Goal: Book appointment/travel/reservation

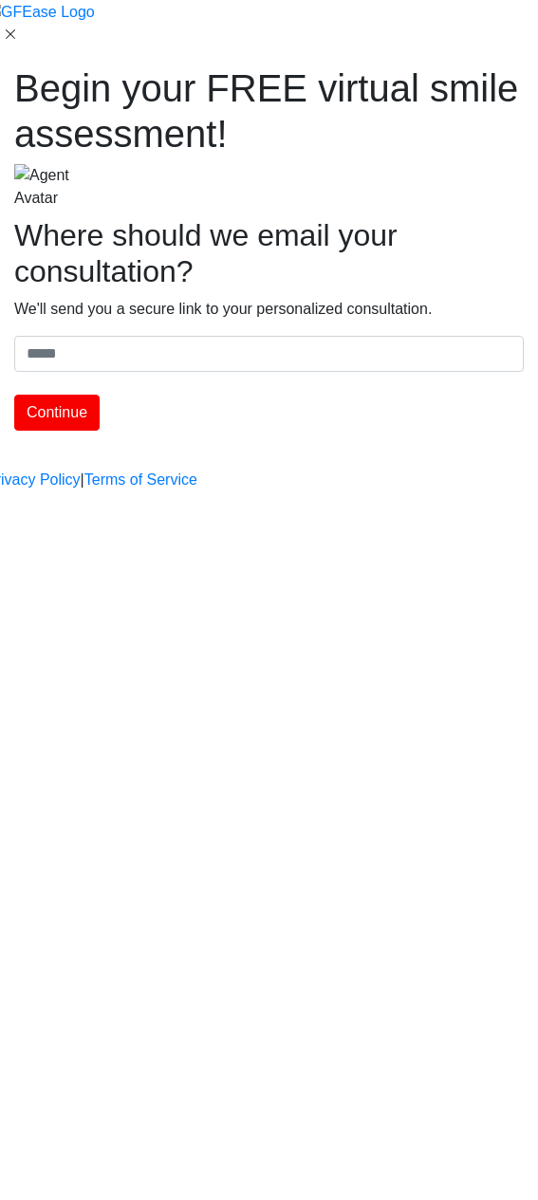
type input "**********"
type input "****"
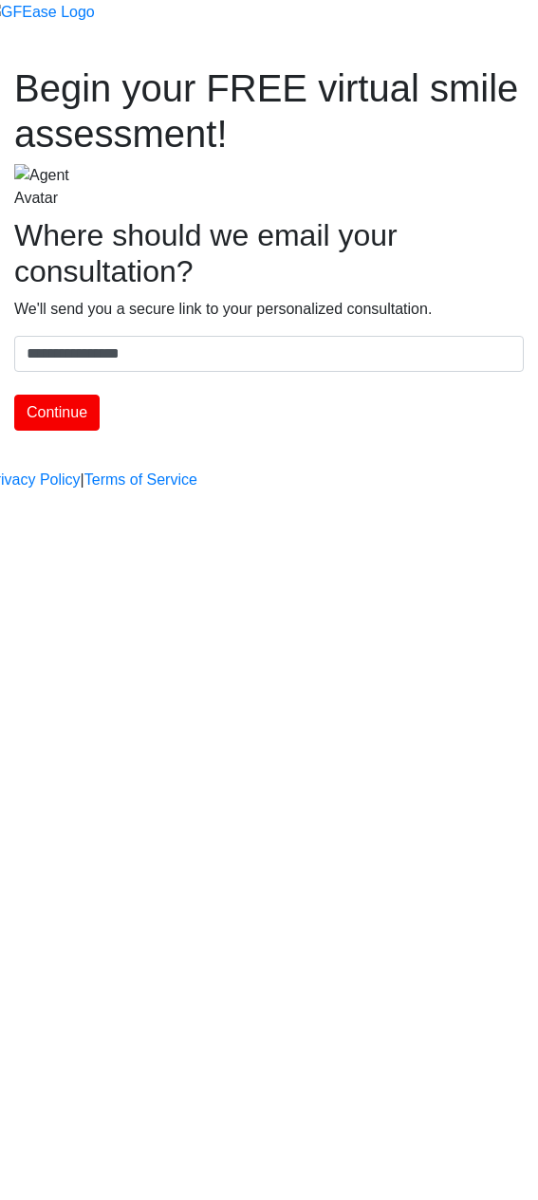
type input "*******"
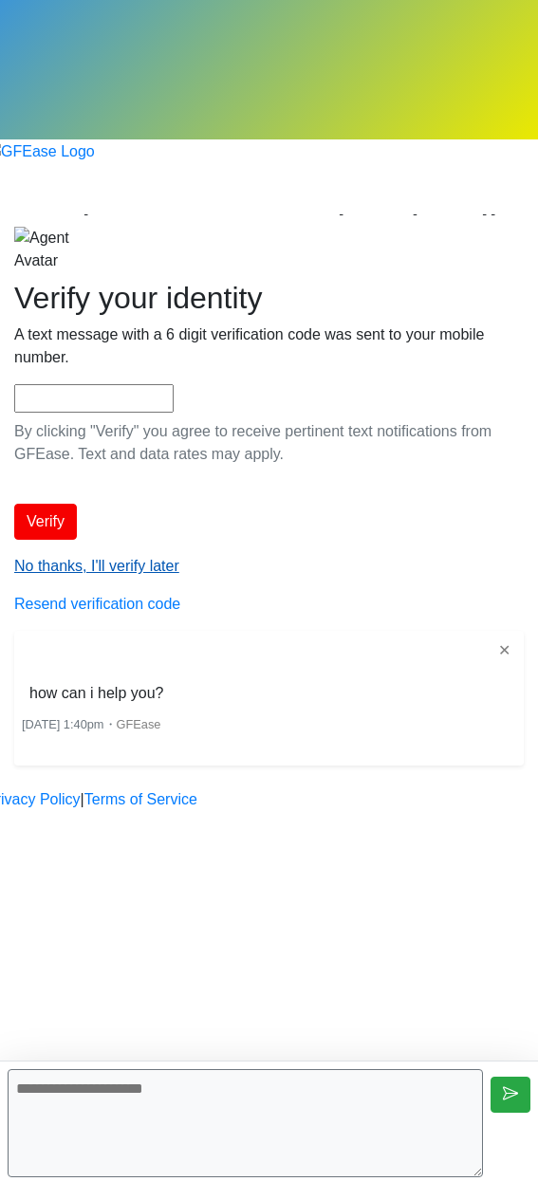
click at [237, 528] on div "Verify your identity A text message with a 6 digit verification code was sent t…" at bounding box center [268, 448] width 509 height 336
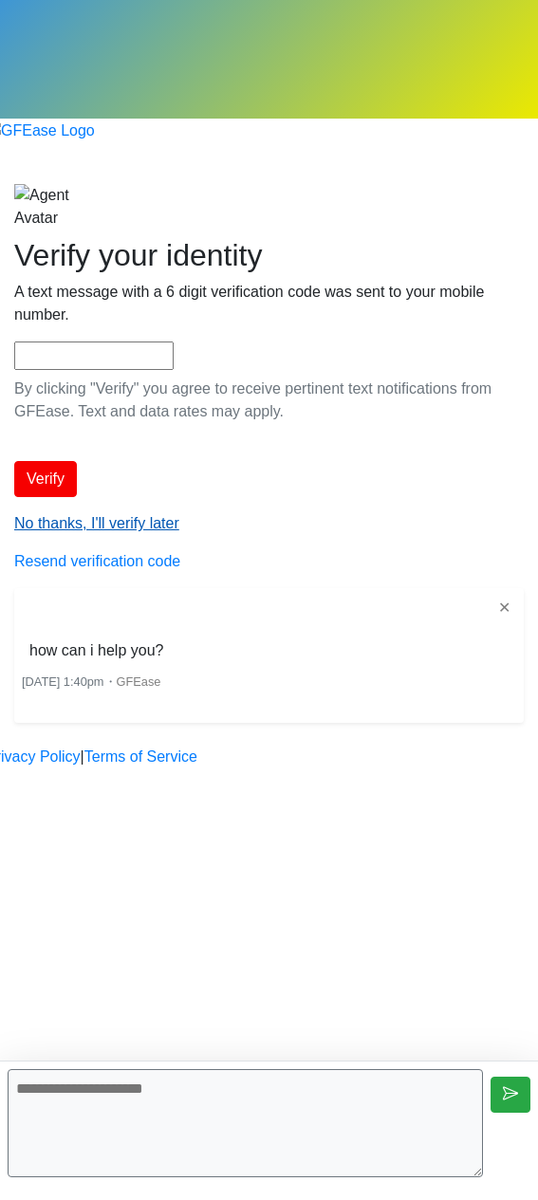
click at [237, 528] on div "Begin your FREE virtual smile assessment! Where should we email your consultati…" at bounding box center [269, 453] width 538 height 539
click at [149, 1101] on textarea at bounding box center [245, 1123] width 475 height 108
type textarea "**********"
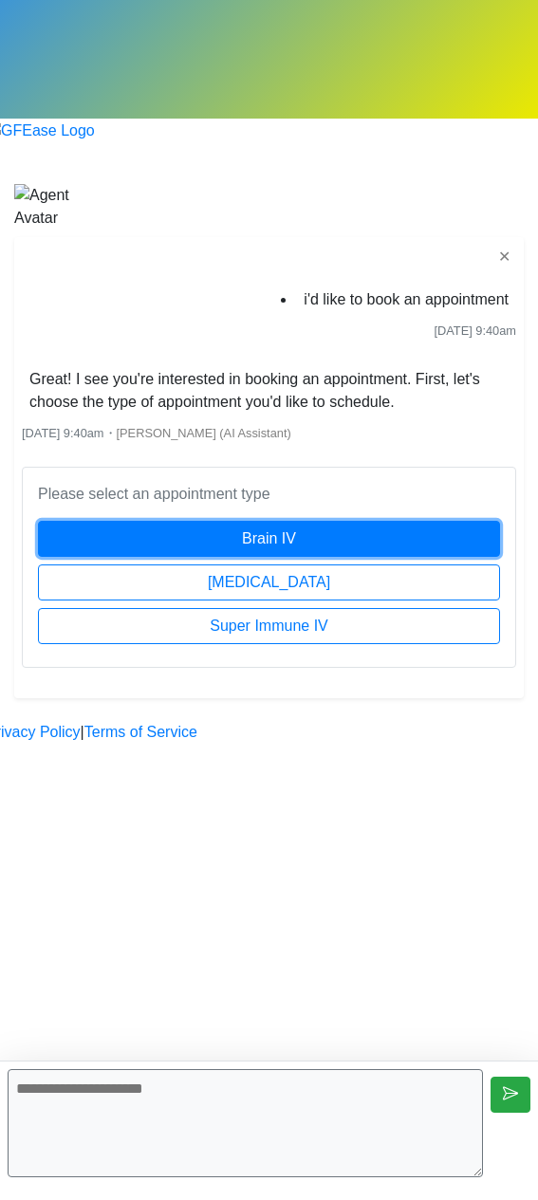
click at [353, 521] on button "Brain IV" at bounding box center [269, 539] width 462 height 36
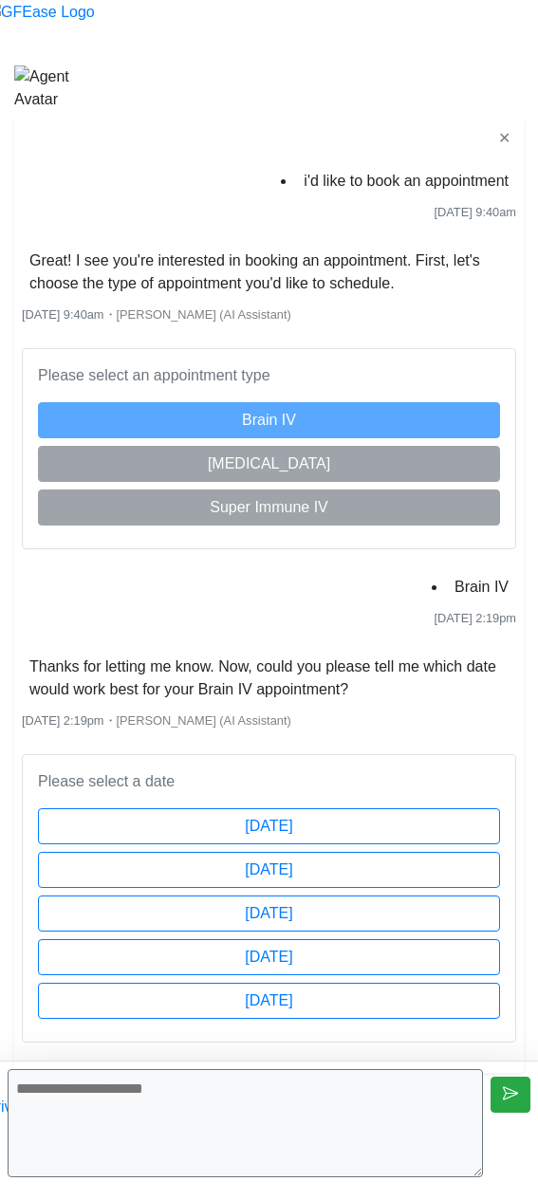
scroll to position [174, 0]
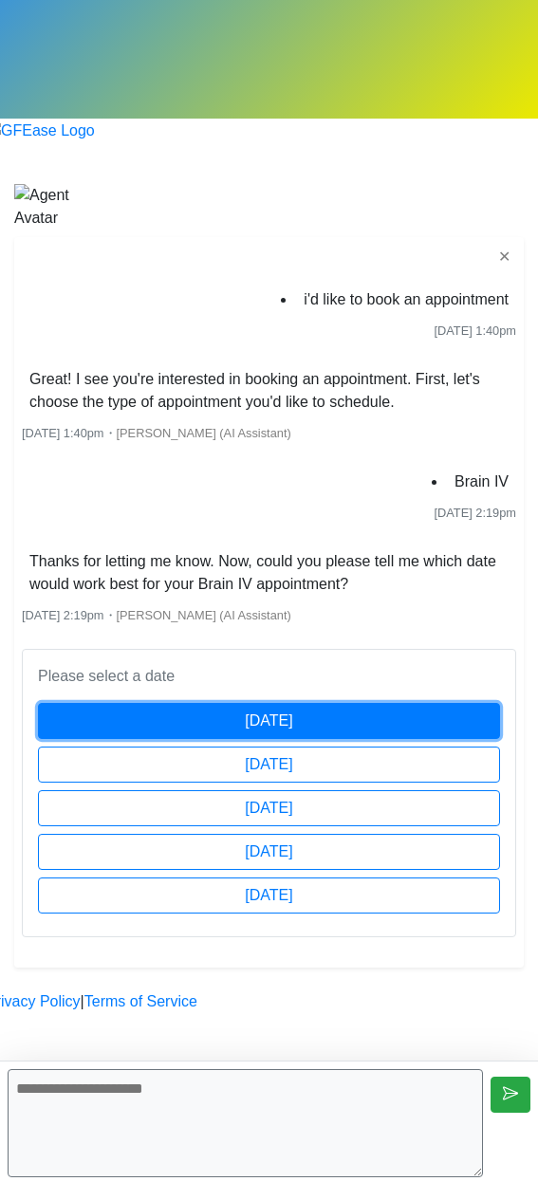
click at [357, 703] on button "[DATE]" at bounding box center [269, 721] width 462 height 36
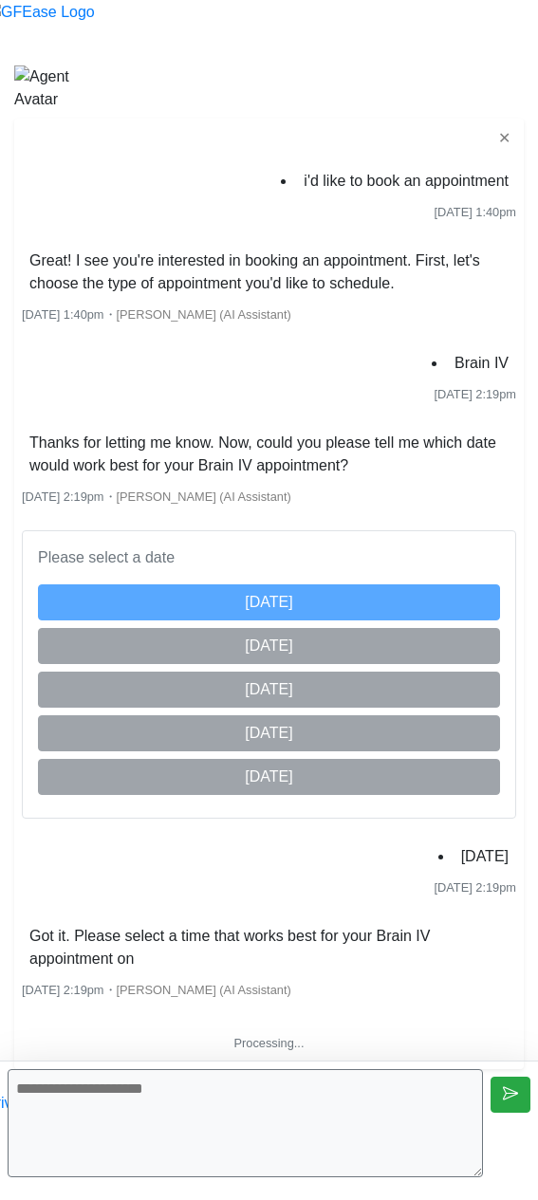
scroll to position [171, 0]
click at [435, 984] on div "✕ i'd like to book an appointment Aug 26 2025 1:40pm Great! I see you're intere…" at bounding box center [268, 594] width 509 height 950
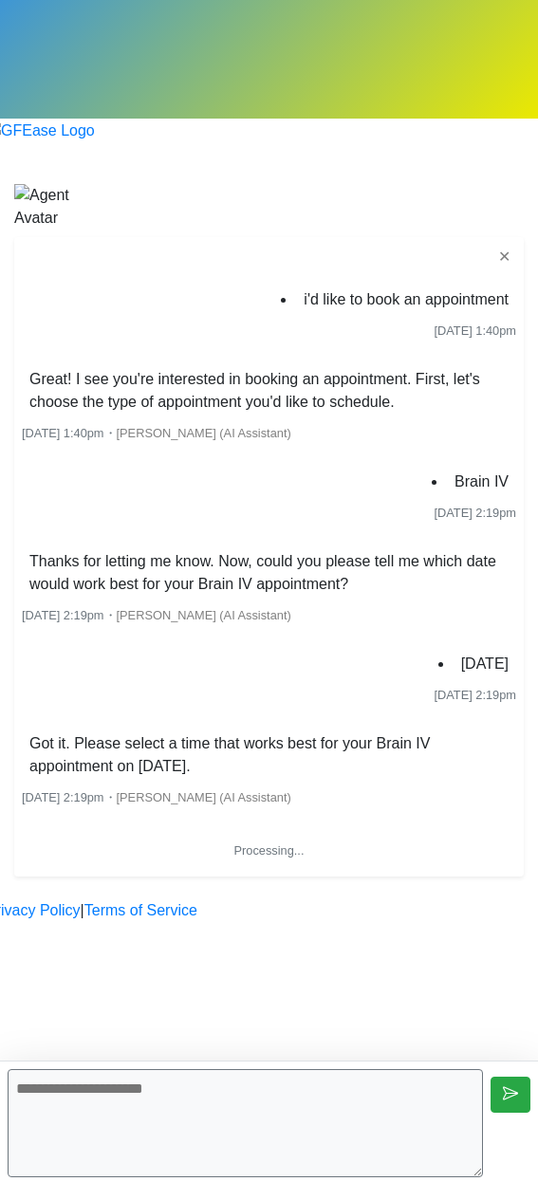
scroll to position [125, 0]
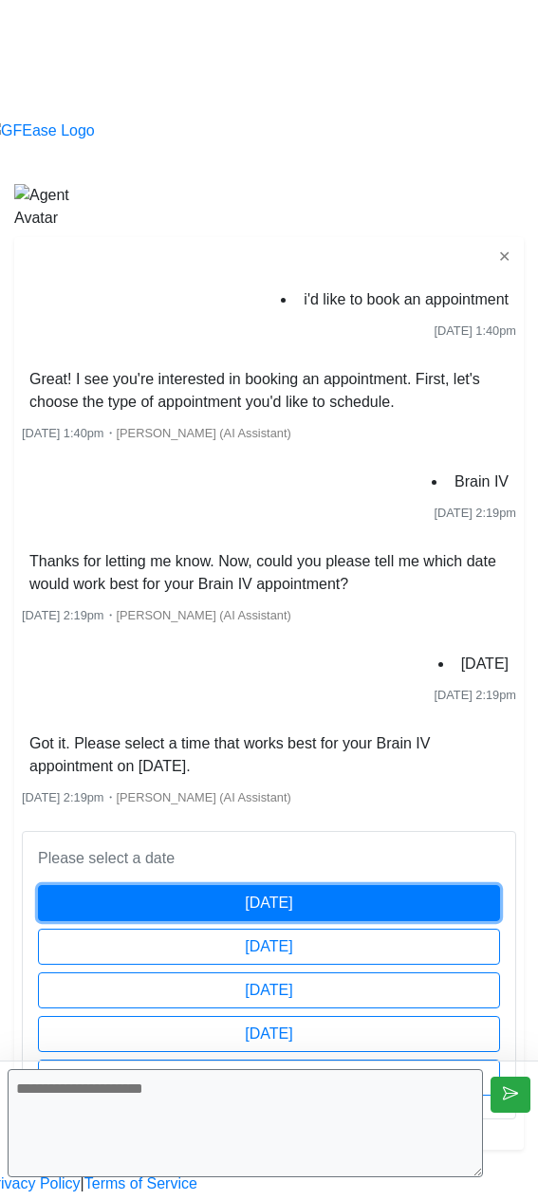
click at [345, 885] on button "[DATE]" at bounding box center [269, 903] width 462 height 36
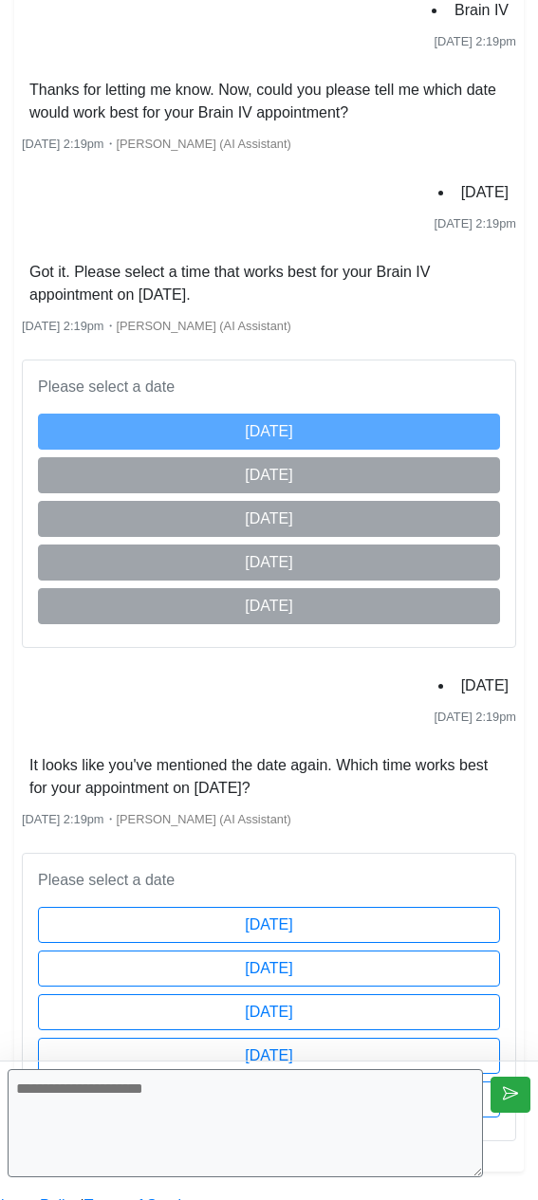
scroll to position [626, 0]
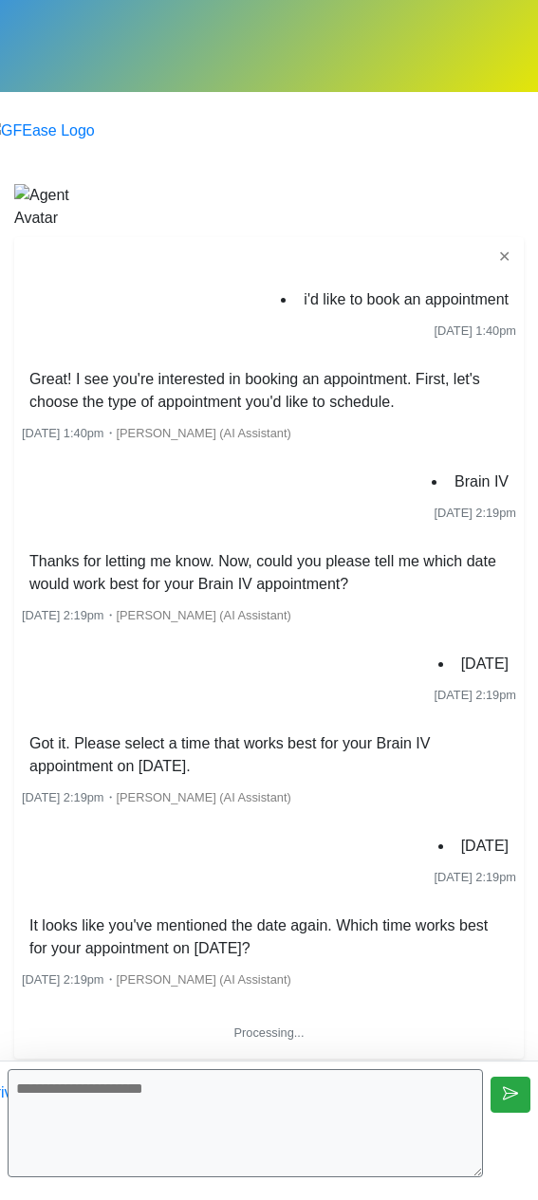
scroll to position [315, 0]
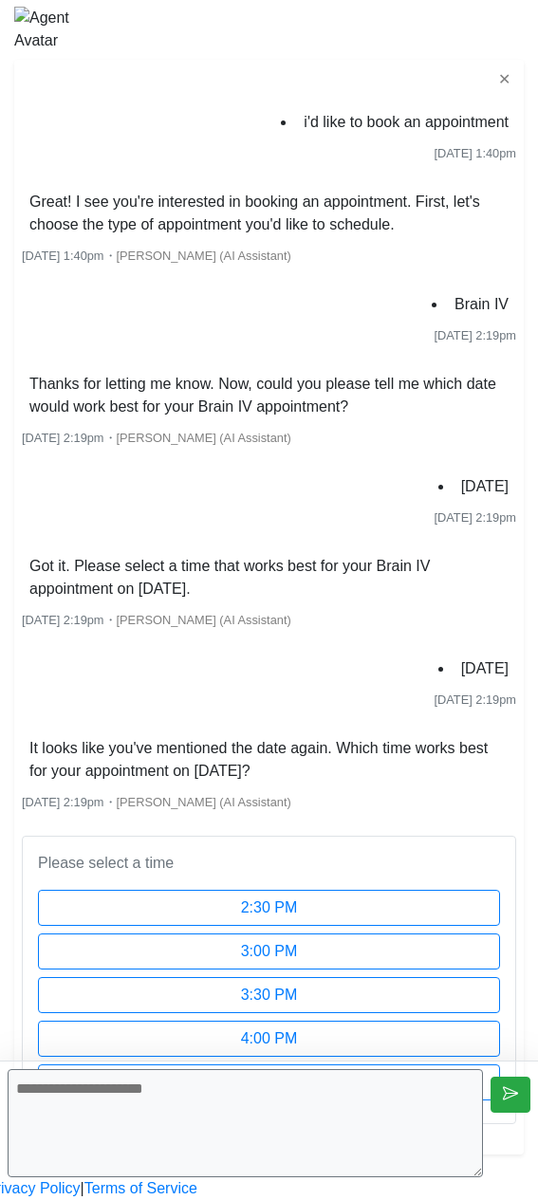
click at [394, 790] on div "[DATE] 2:19pm ・ [PERSON_NAME] (AI Assistant)" at bounding box center [269, 801] width 494 height 23
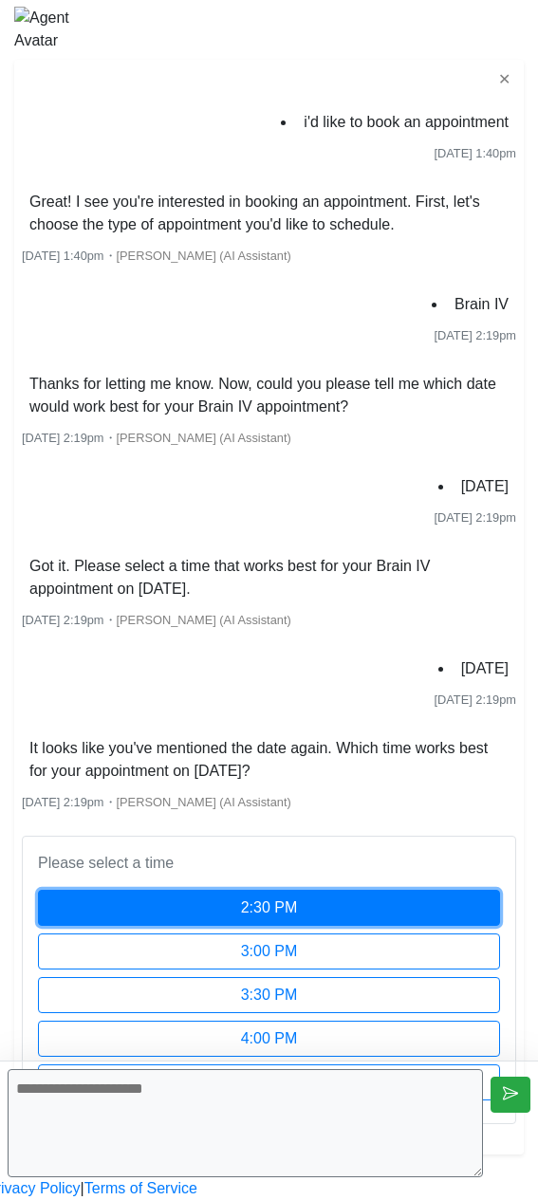
click at [412, 890] on button "2:30 PM" at bounding box center [269, 908] width 462 height 36
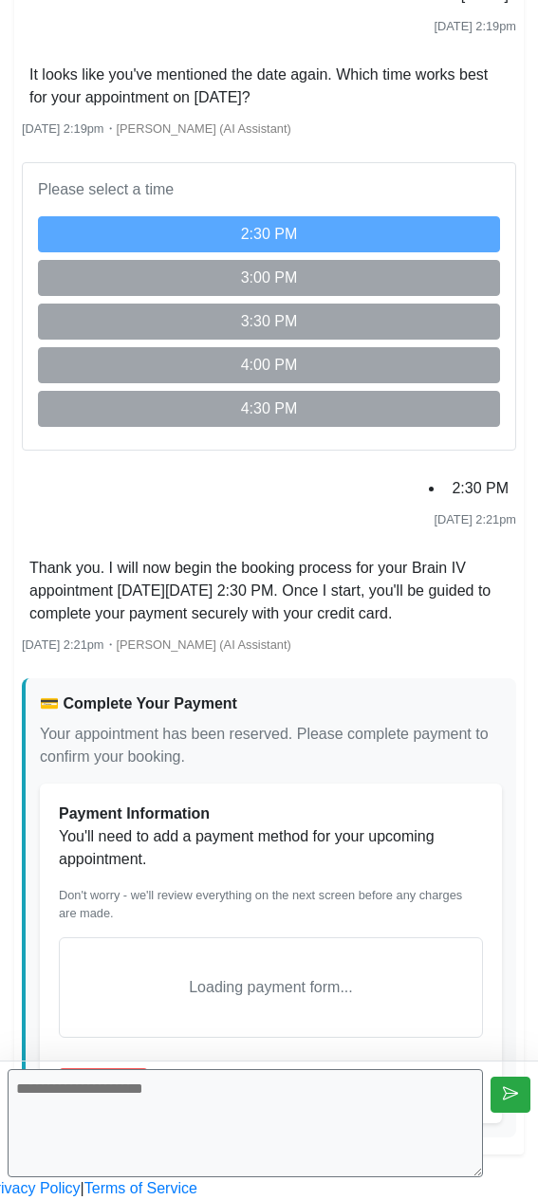
scroll to position [1049, 0]
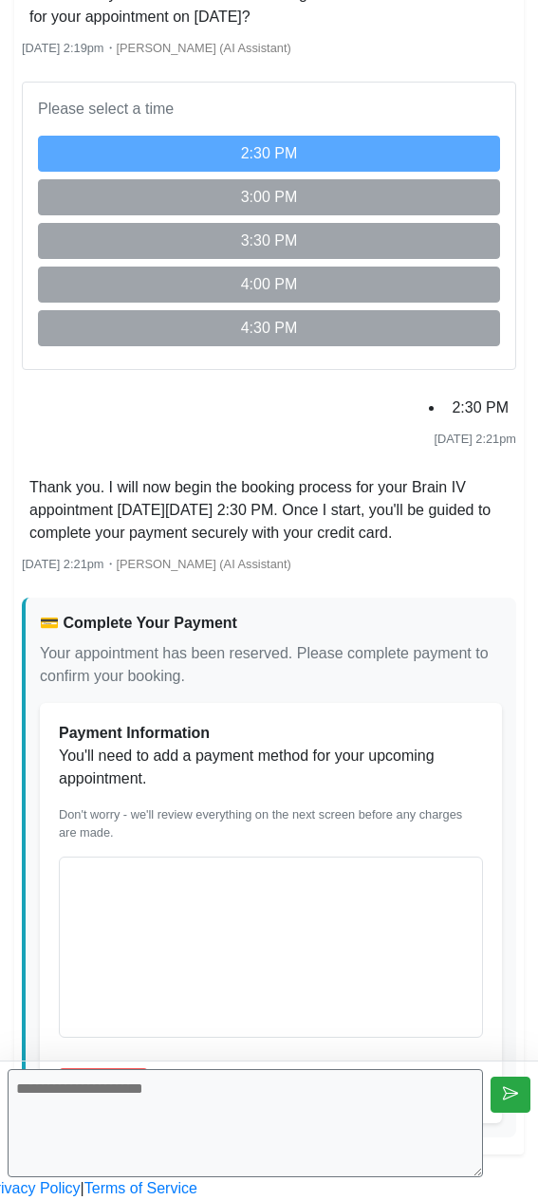
click at [342, 393] on div "2:30 PM [DATE] 2:21pm" at bounding box center [269, 421] width 494 height 57
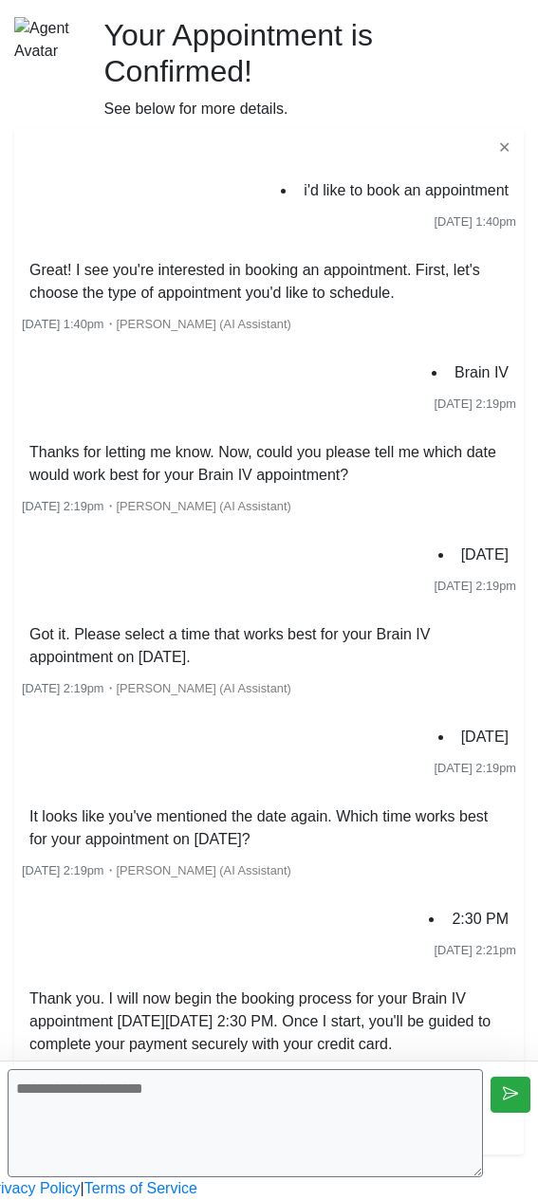
scroll to position [224, 0]
